Goal: Information Seeking & Learning: Learn about a topic

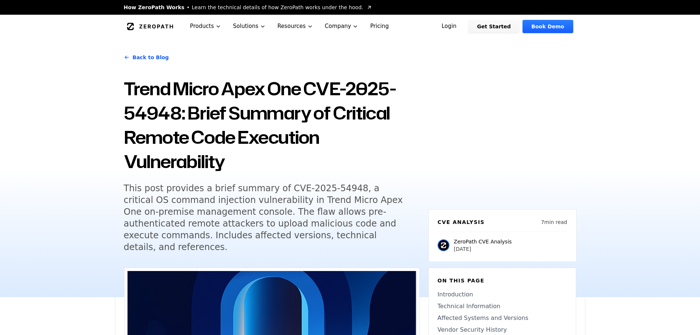
click at [436, 147] on div "Back to Blog Trend Micro Apex One CVE-2025-54948: Brief Summary of Critical Rem…" at bounding box center [350, 167] width 470 height 259
click at [369, 131] on h1 "Trend Micro Apex One CVE-2025-54948: Brief Summary of Critical Remote Code Exec…" at bounding box center [272, 124] width 296 height 97
click at [338, 187] on h5 "This post provides a brief summary of CVE-2025-54948, a critical OS command inj…" at bounding box center [265, 217] width 282 height 71
click at [395, 160] on h1 "Trend Micro Apex One CVE-2025-54948: Brief Summary of Critical Remote Code Exec…" at bounding box center [272, 124] width 296 height 97
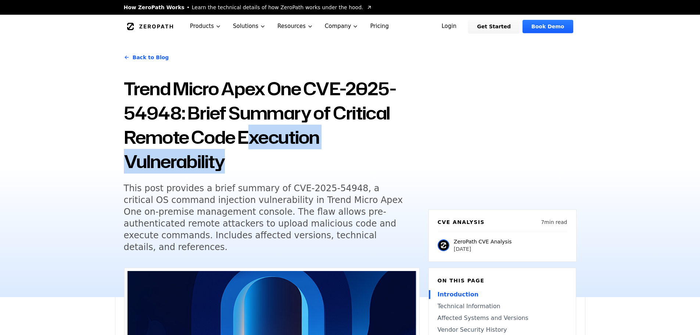
drag, startPoint x: 251, startPoint y: 147, endPoint x: 244, endPoint y: 166, distance: 20.2
click at [251, 157] on h1 "Trend Micro Apex One CVE-2025-54948: Brief Summary of Critical Remote Code Exec…" at bounding box center [272, 124] width 296 height 97
drag, startPoint x: 245, startPoint y: 127, endPoint x: 237, endPoint y: 182, distance: 55.3
click at [245, 127] on h1 "Trend Micro Apex One CVE-2025-54948: Brief Summary of Critical Remote Code Exec…" at bounding box center [272, 124] width 296 height 97
click at [251, 163] on h1 "Trend Micro Apex One CVE-2025-54948: Brief Summary of Critical Remote Code Exec…" at bounding box center [272, 124] width 296 height 97
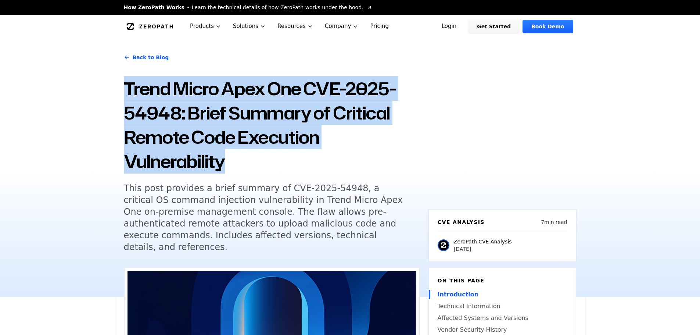
drag, startPoint x: 263, startPoint y: 167, endPoint x: 151, endPoint y: 93, distance: 134.3
click at [128, 90] on h1 "Trend Micro Apex One CVE-2025-54948: Brief Summary of Critical Remote Code Exec…" at bounding box center [272, 124] width 296 height 97
copy h1 "Trend Micro Apex One CVE-2025-54948: Brief Summary of Critical Remote Code Exec…"
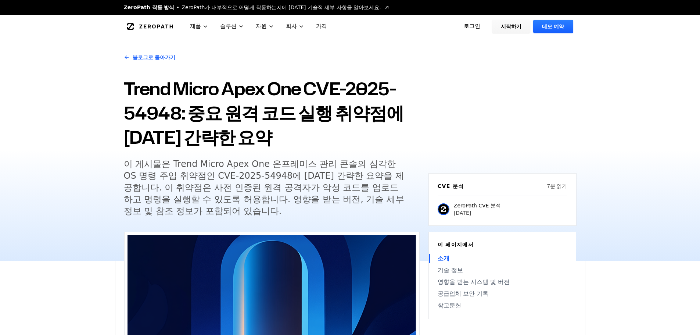
drag, startPoint x: 112, startPoint y: 181, endPoint x: 133, endPoint y: 168, distance: 25.5
click at [112, 181] on div "블로그로 돌아가기 Trend Micro Apex One CVE-2025-54948: 중요 원격 코드 실행 취약점에 대한 간략한 요약 이 게시물…" at bounding box center [350, 149] width 700 height 223
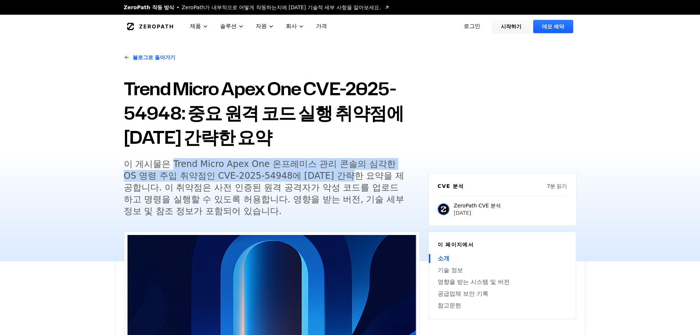
drag, startPoint x: 176, startPoint y: 164, endPoint x: 362, endPoint y: 176, distance: 186.7
click at [362, 176] on font "이 게시물은 Trend Micro Apex One 온프레미스 관리 콘솔의 심각한 OS 명령 주입 취약점인 CVE-2025-54948에 [DAT…" at bounding box center [264, 187] width 281 height 57
copy font "Trend Micro Apex One 온프레미스 관리 콘솔의 심각한 OS 명령 주입 취약점인 CVE-2025-54948에 대한 간략한 요약"
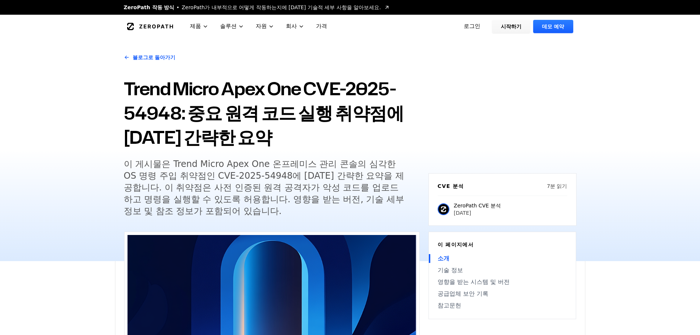
click at [612, 183] on div "블로그로 돌아가기 Trend Micro Apex One CVE-2025-54948: 중요 원격 코드 실행 취약점에 대한 간략한 요약 이 게시물…" at bounding box center [350, 149] width 700 height 223
